Goal: Task Accomplishment & Management: Use online tool/utility

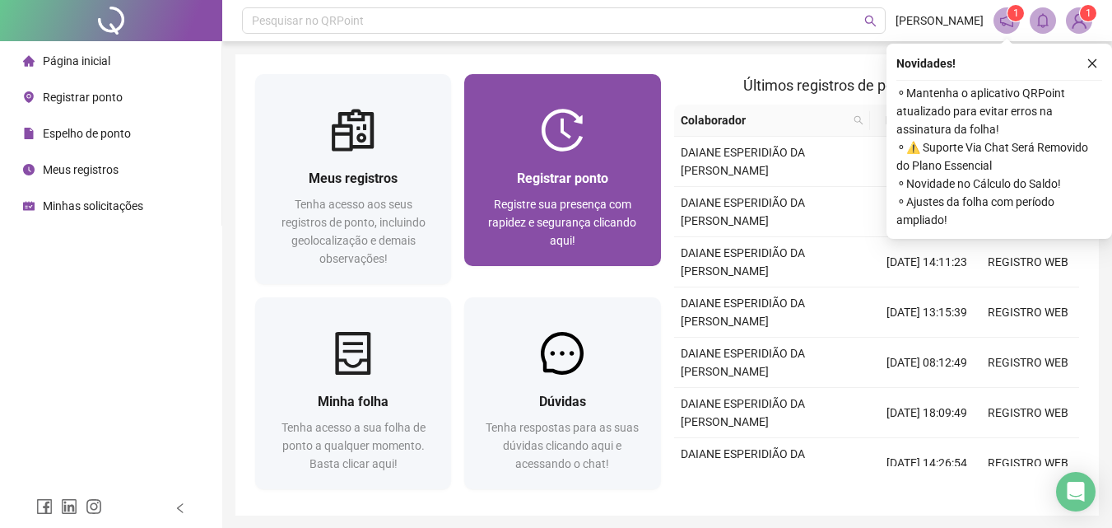
click at [596, 165] on div "Registrar ponto Registre sua presença com rapidez e segurança clicando aqui!" at bounding box center [562, 208] width 196 height 114
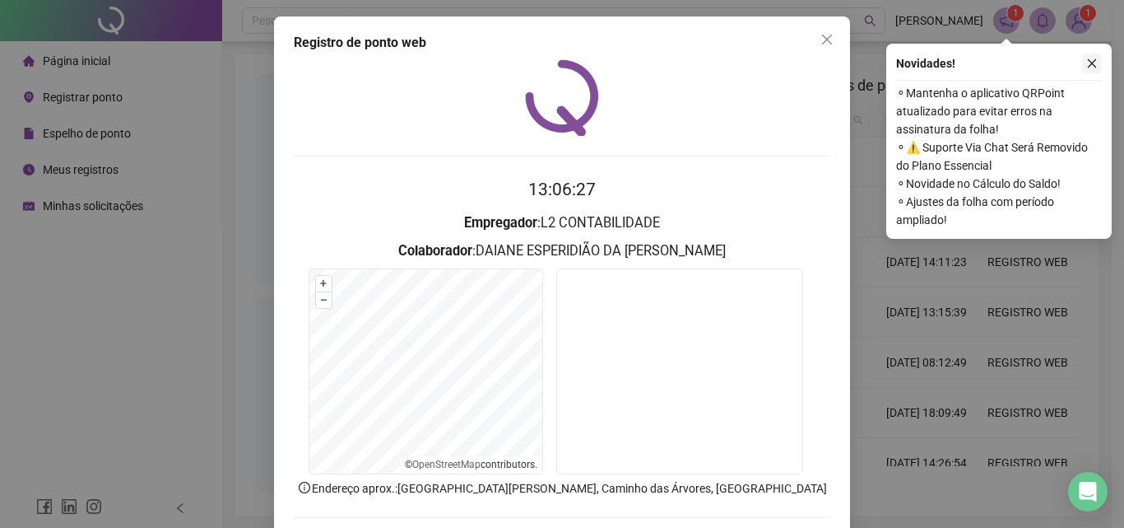
click at [1090, 57] on button "button" at bounding box center [1092, 63] width 20 height 20
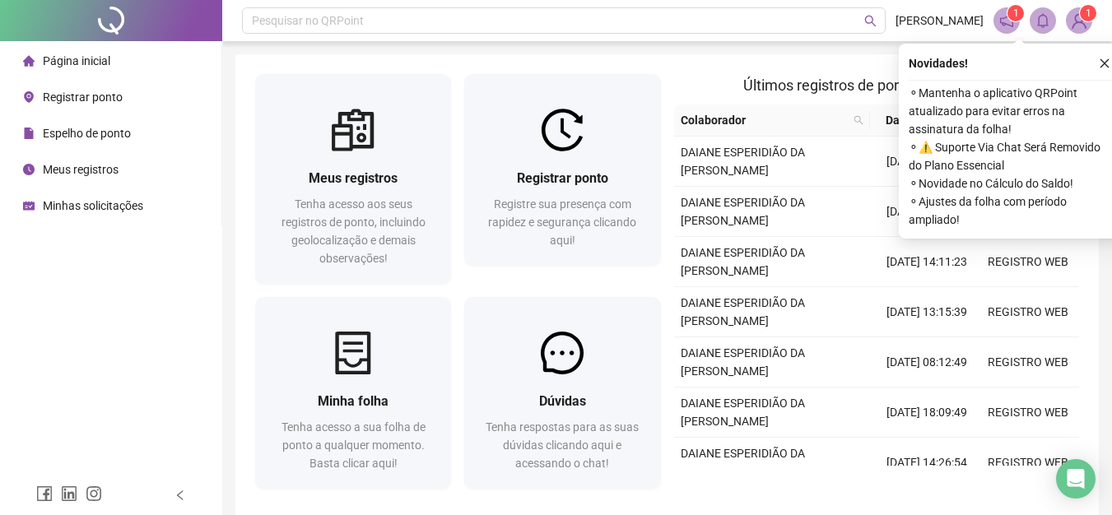
drag, startPoint x: 1099, startPoint y: 62, endPoint x: 1081, endPoint y: 69, distance: 19.6
click at [1099, 60] on icon "close" at bounding box center [1105, 64] width 12 height 12
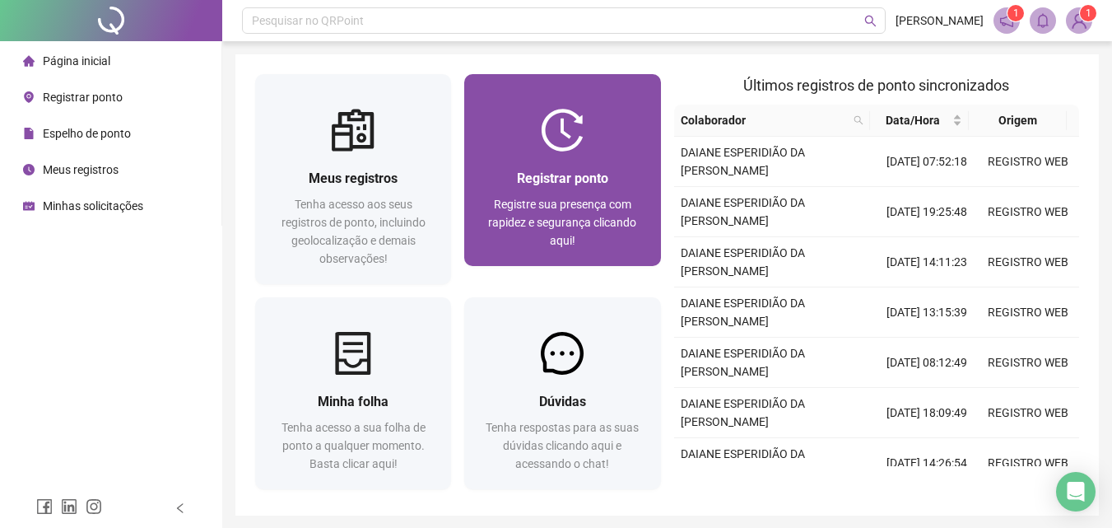
click at [537, 152] on div "Registrar ponto Registre sua presença com rapidez e segurança clicando aqui!" at bounding box center [562, 208] width 196 height 114
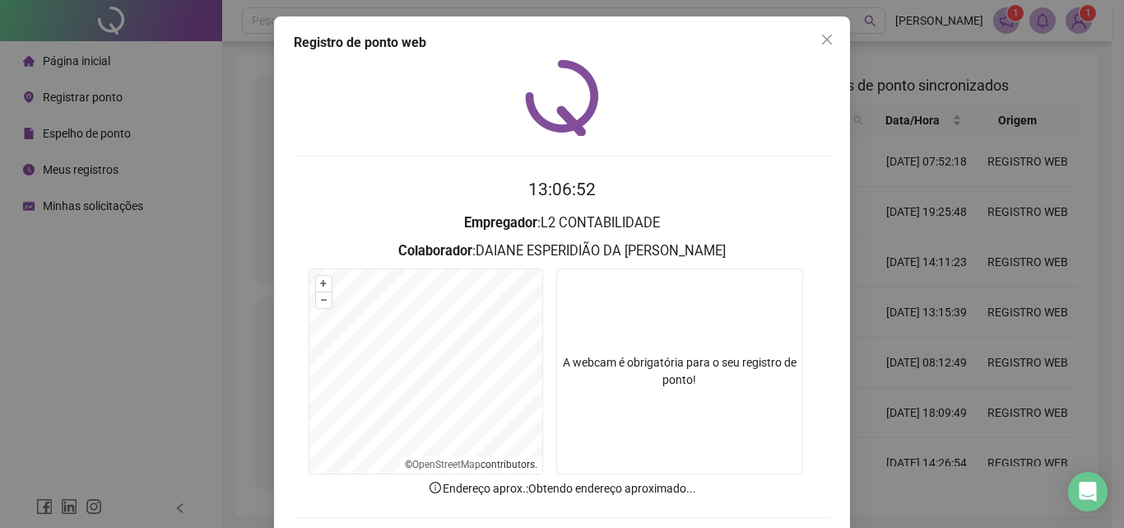
scroll to position [79, 0]
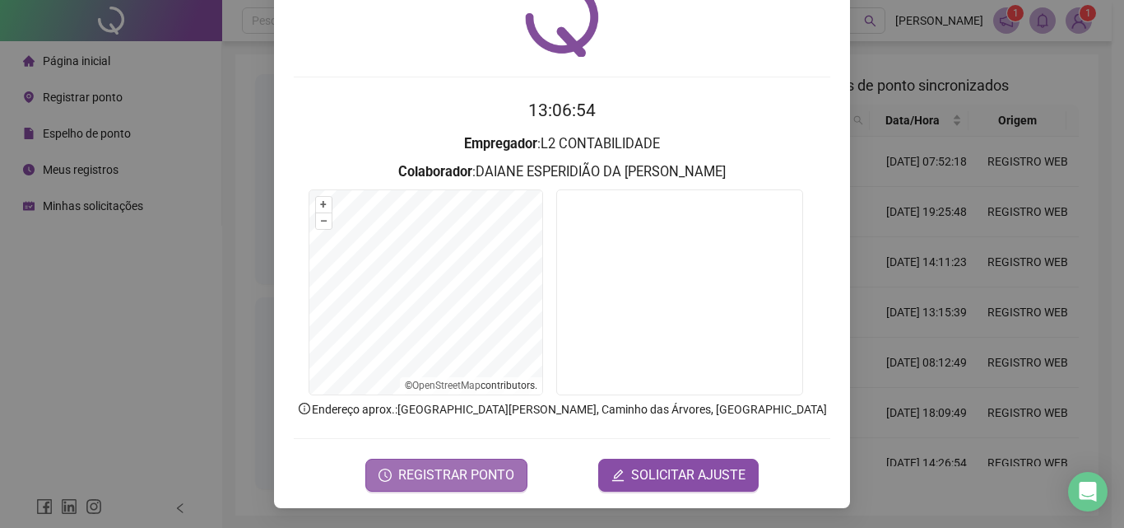
click at [420, 468] on span "REGISTRAR PONTO" at bounding box center [456, 475] width 116 height 20
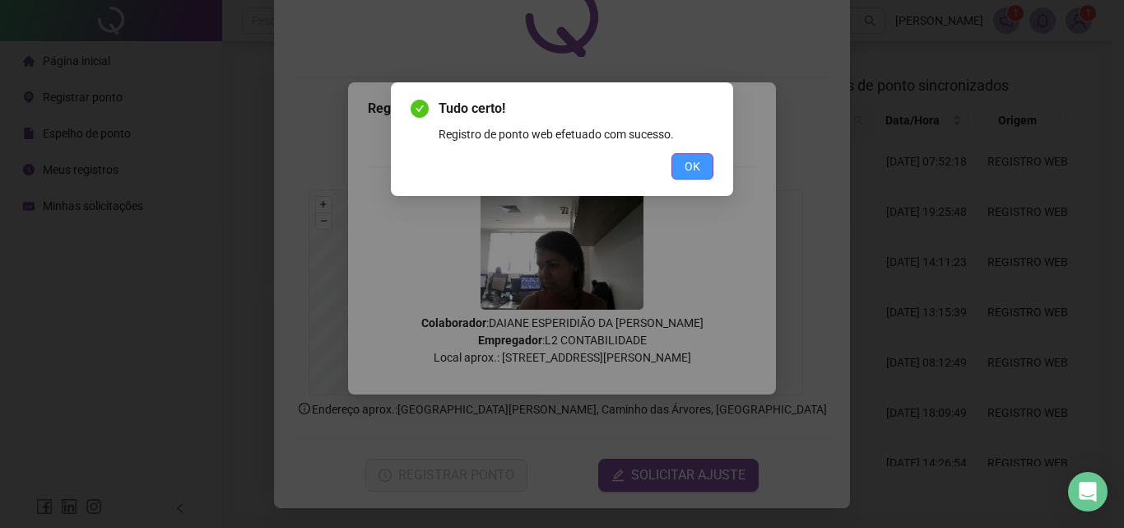
click at [700, 170] on button "OK" at bounding box center [693, 166] width 42 height 26
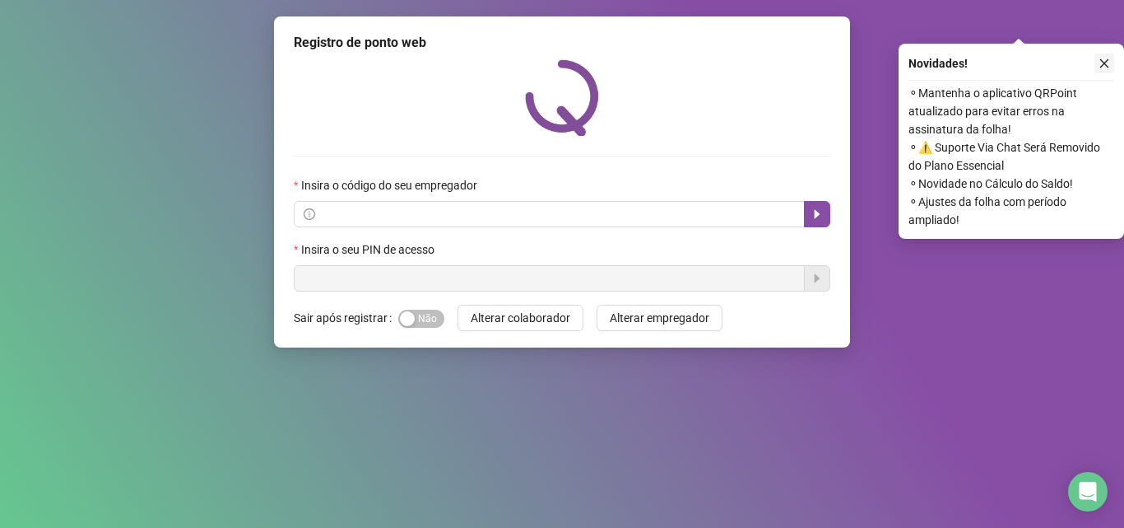
click at [1105, 62] on icon "close" at bounding box center [1105, 64] width 12 height 12
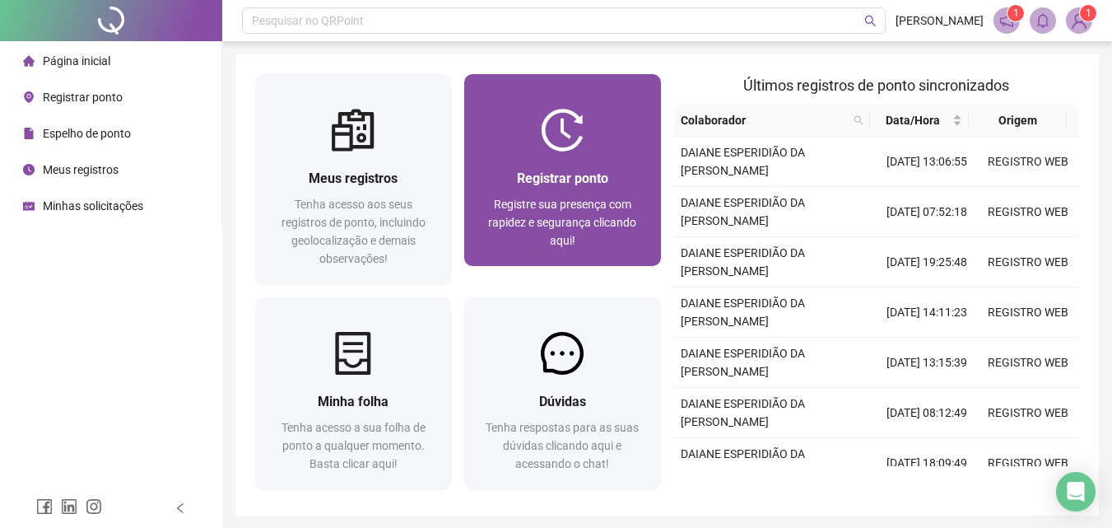
click at [575, 201] on span "Registre sua presença com rapidez e segurança clicando aqui!" at bounding box center [562, 222] width 148 height 49
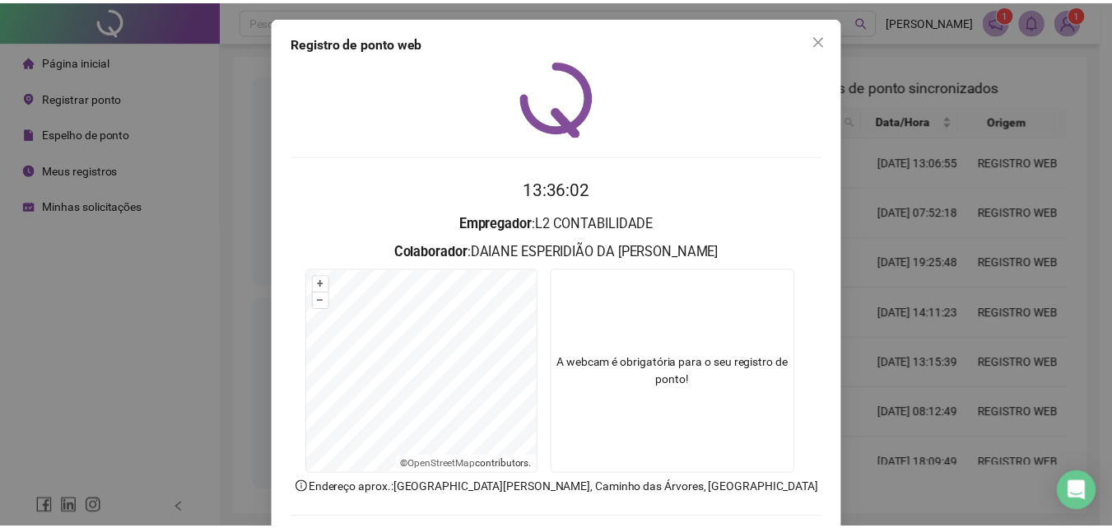
scroll to position [79, 0]
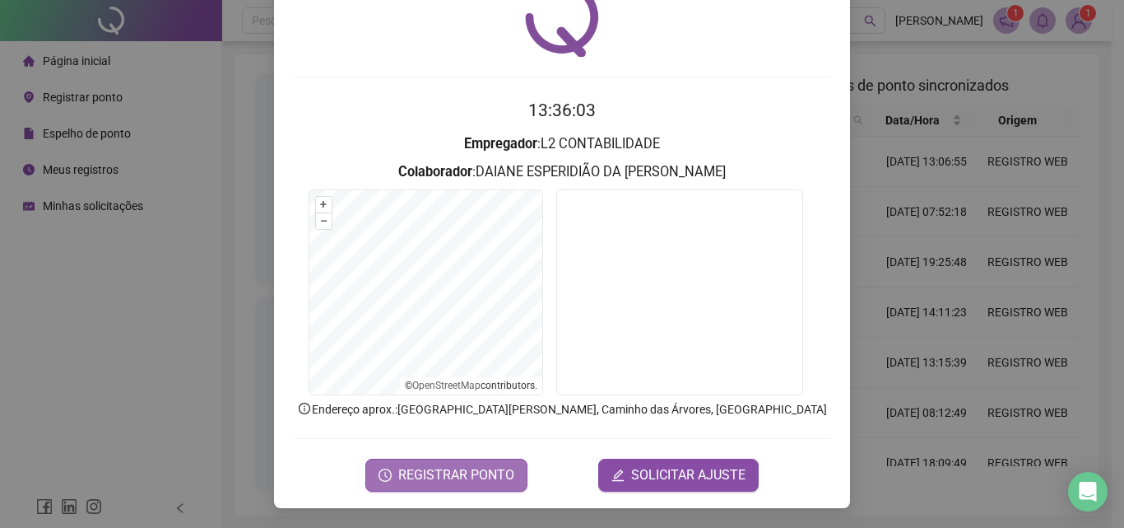
click at [458, 474] on span "REGISTRAR PONTO" at bounding box center [456, 475] width 116 height 20
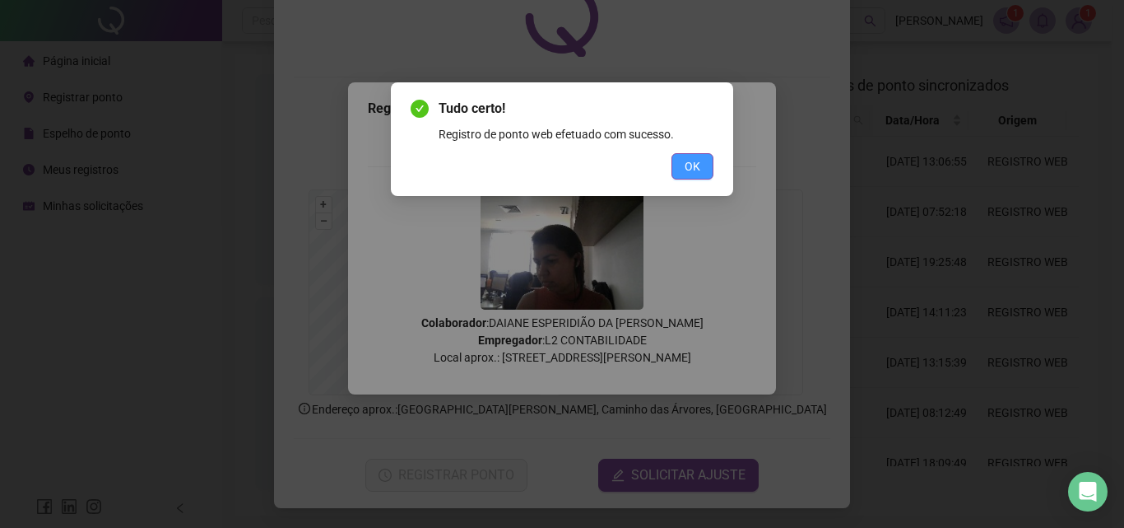
click at [690, 167] on span "OK" at bounding box center [693, 166] width 16 height 18
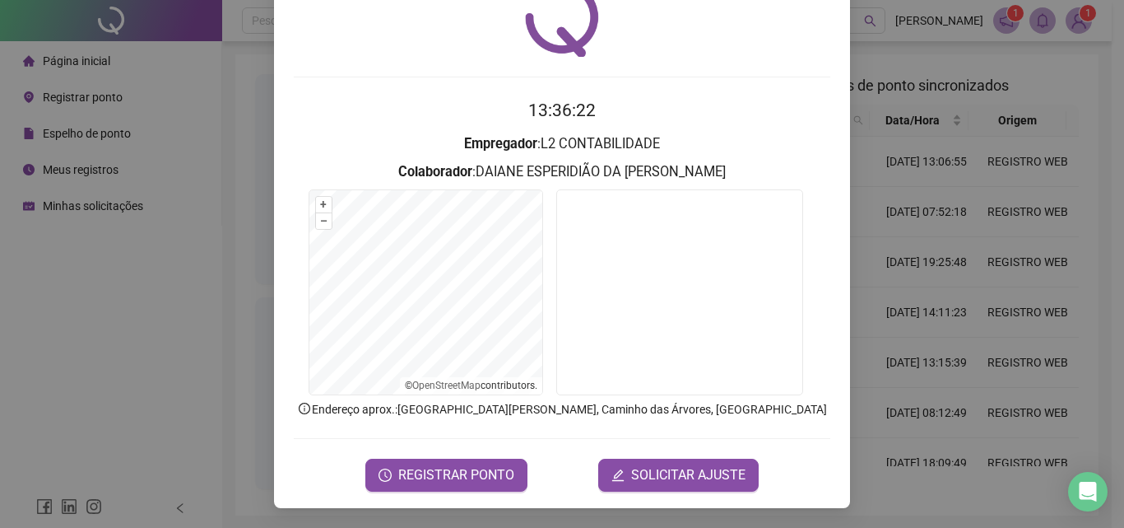
drag, startPoint x: 212, startPoint y: 202, endPoint x: 195, endPoint y: 146, distance: 58.3
click at [212, 202] on div "Registro de ponto web 13:36:22 Empregador : L2 CONTABILIDADE Colaborador : DAIA…" at bounding box center [562, 264] width 1124 height 528
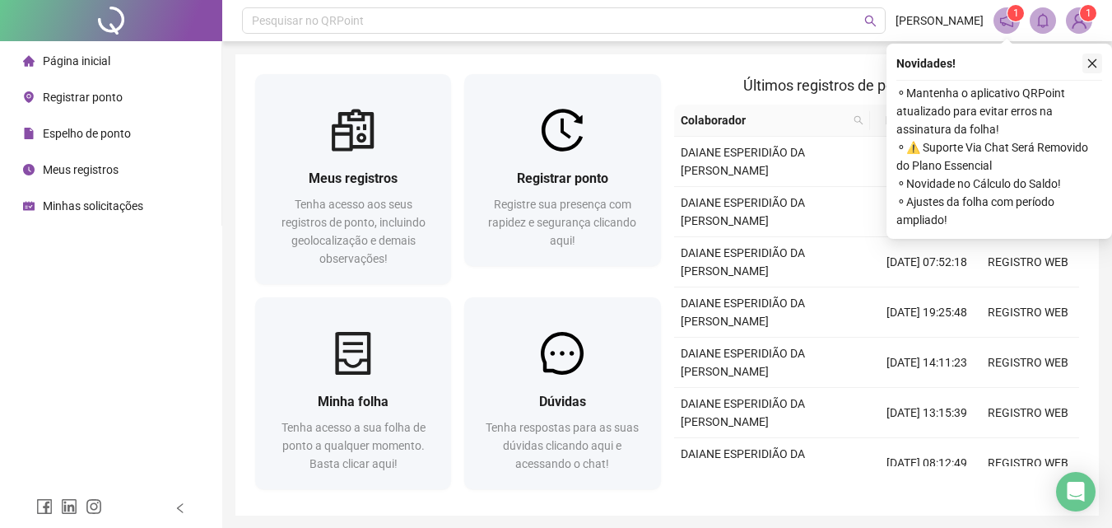
click at [1086, 65] on icon "close" at bounding box center [1092, 64] width 12 height 12
